Goal: Information Seeking & Learning: Learn about a topic

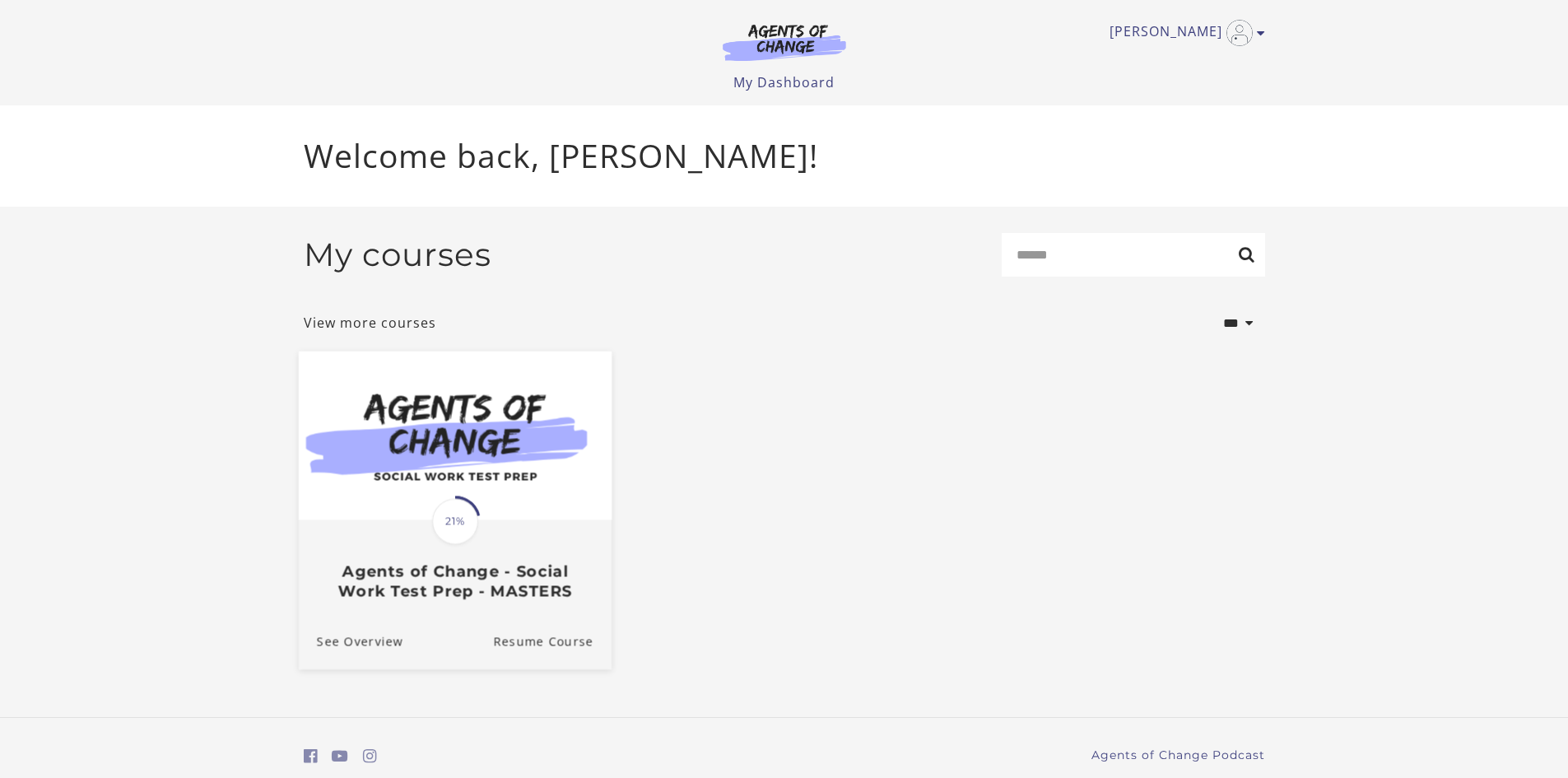
click at [501, 461] on img at bounding box center [454, 434] width 313 height 169
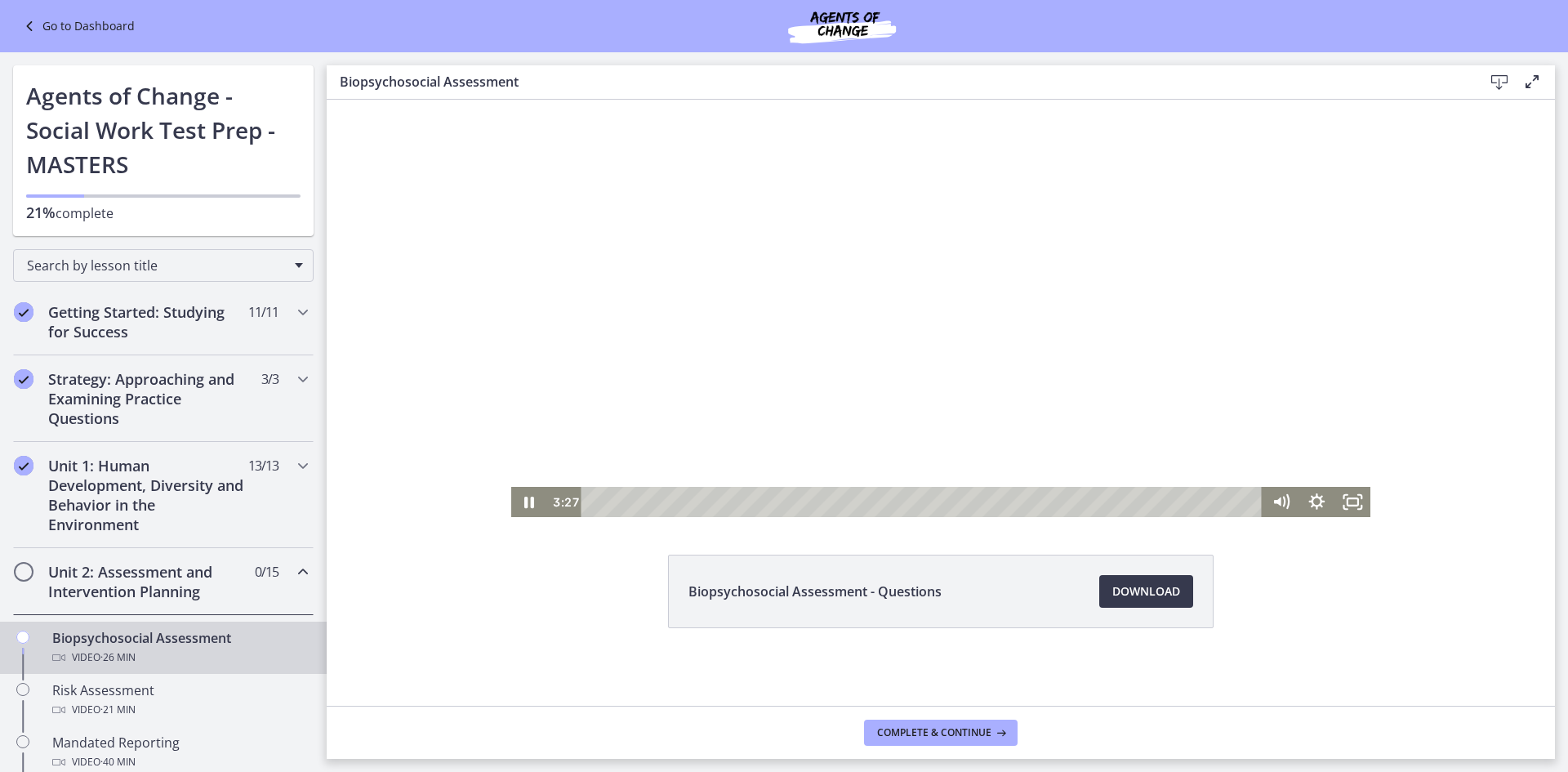
scroll to position [65, 0]
click at [528, 499] on icon "Pause" at bounding box center [529, 501] width 10 height 11
